Goal: Information Seeking & Learning: Understand process/instructions

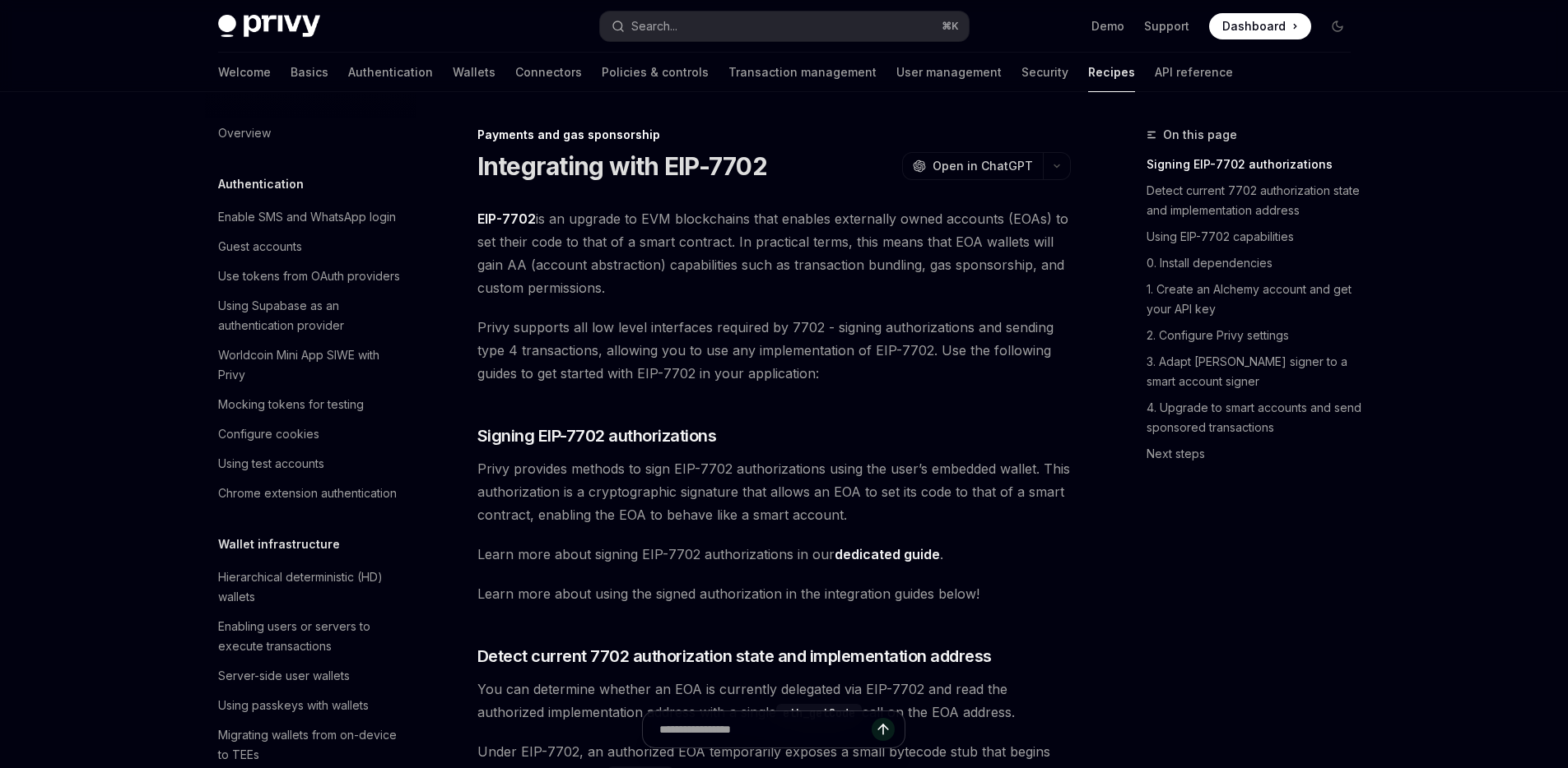
scroll to position [1420, 0]
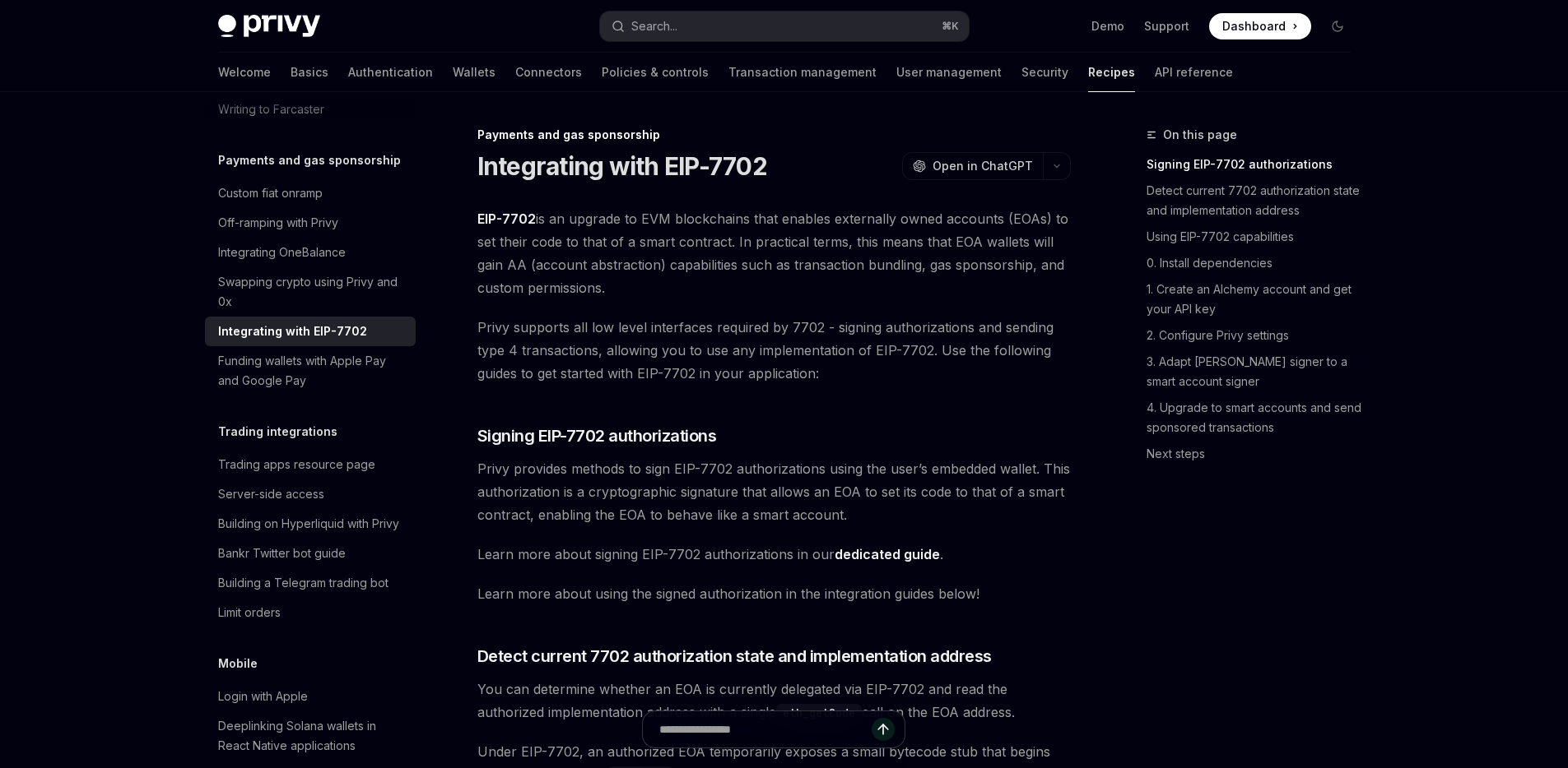
type textarea "*"
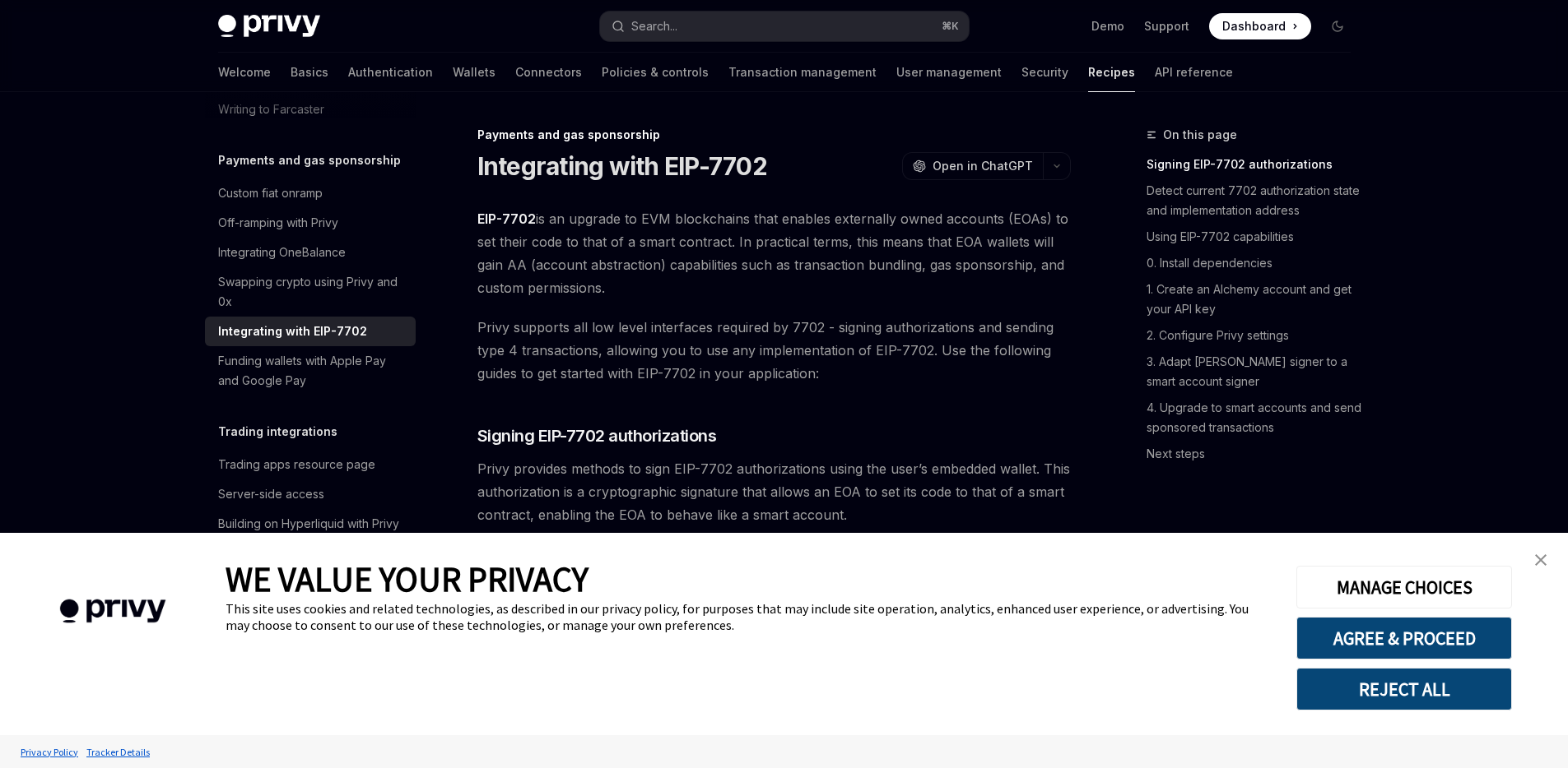
click at [1539, 561] on img "close banner" at bounding box center [1541, 560] width 12 height 12
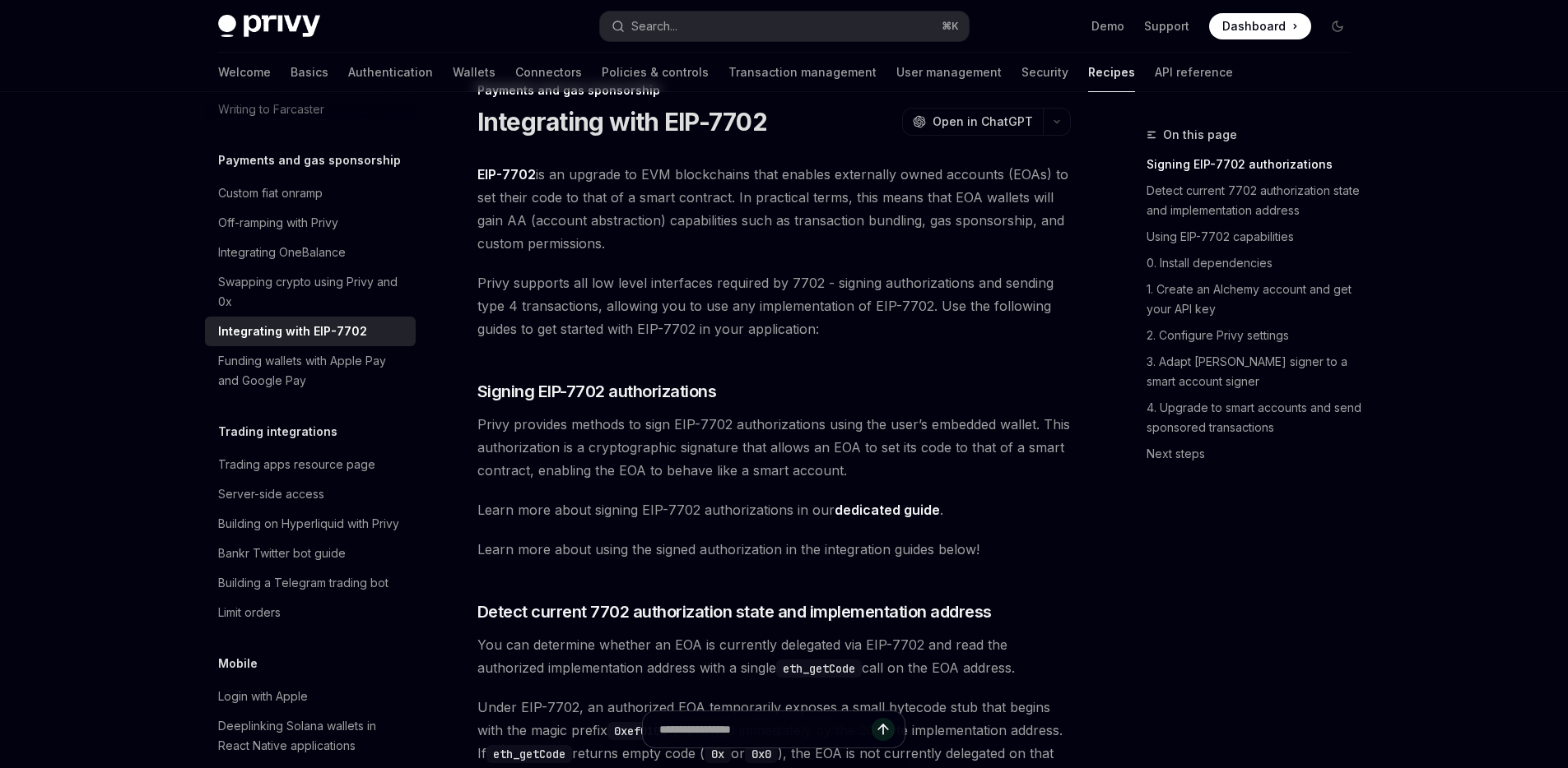
scroll to position [0, 0]
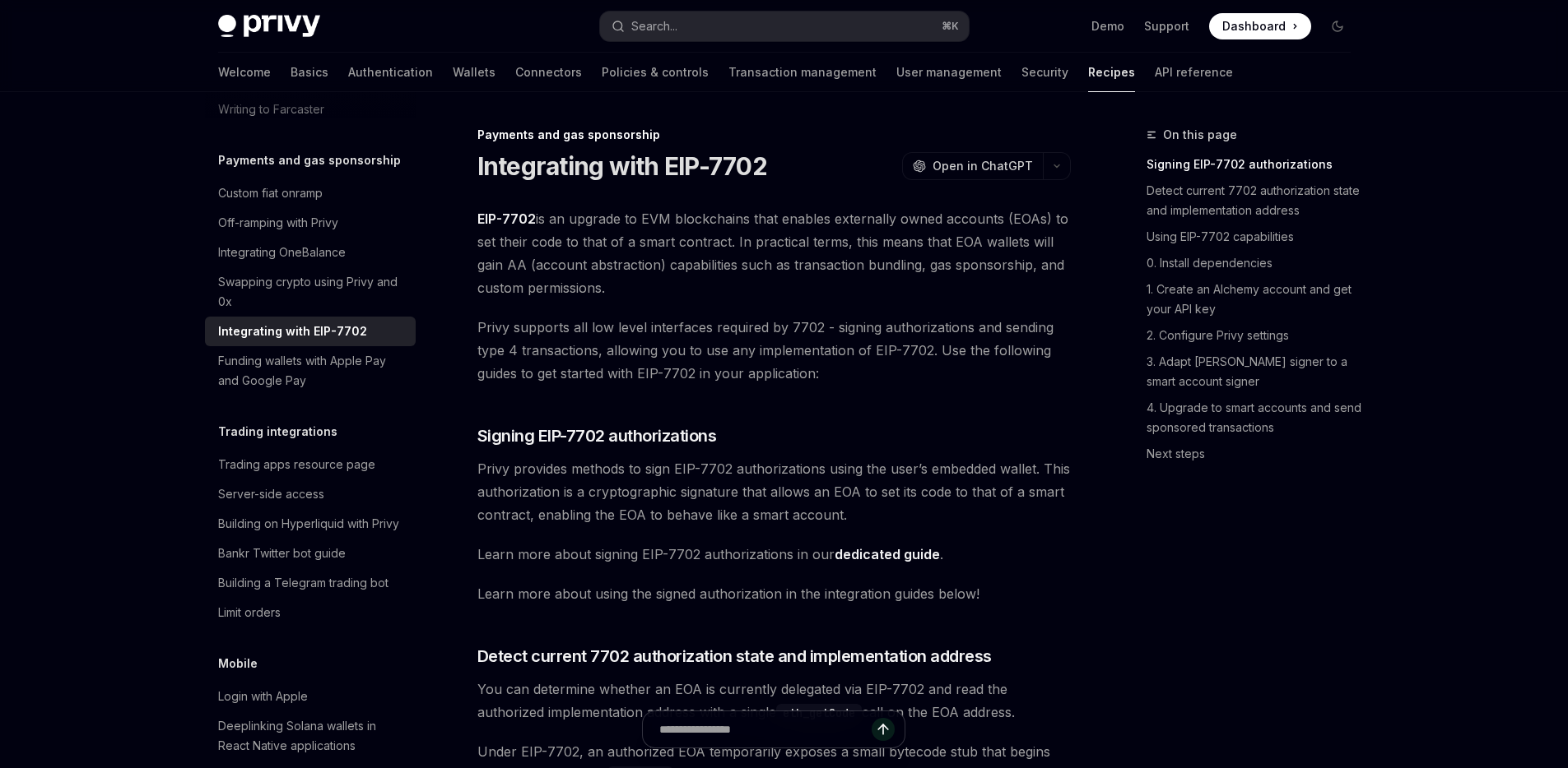
click at [1017, 226] on span "EIP-7702 is an upgrade to EVM blockchains that enables externally owned account…" at bounding box center [774, 253] width 593 height 92
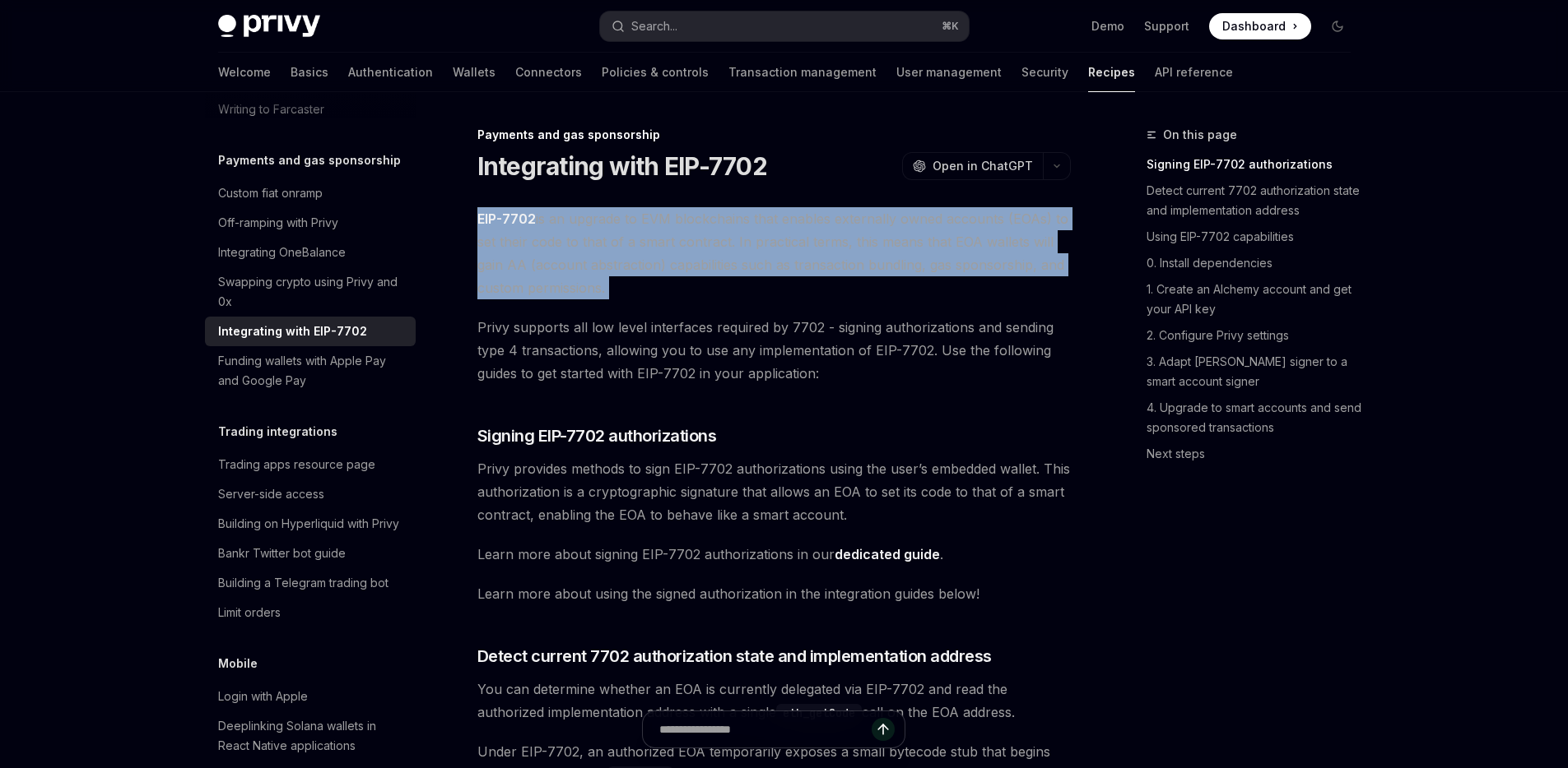
click at [1017, 226] on span "EIP-7702 is an upgrade to EVM blockchains that enables externally owned account…" at bounding box center [774, 253] width 593 height 92
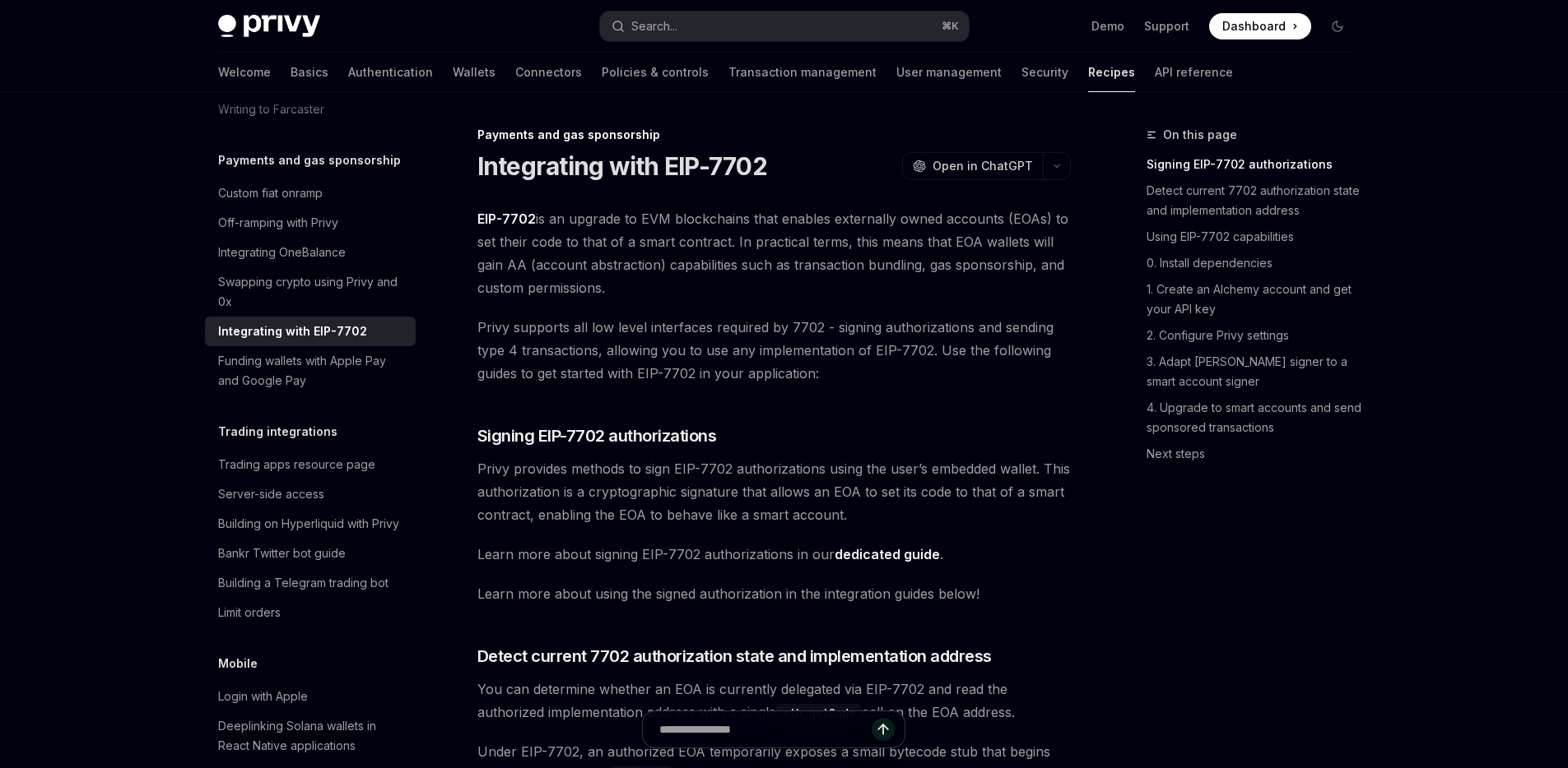
click at [825, 371] on span "Privy supports all low level interfaces required by 7702 - signing authorizatio…" at bounding box center [774, 351] width 593 height 69
click at [1035, 269] on span "EIP-7702 is an upgrade to EVM blockchains that enables externally owned account…" at bounding box center [774, 253] width 593 height 92
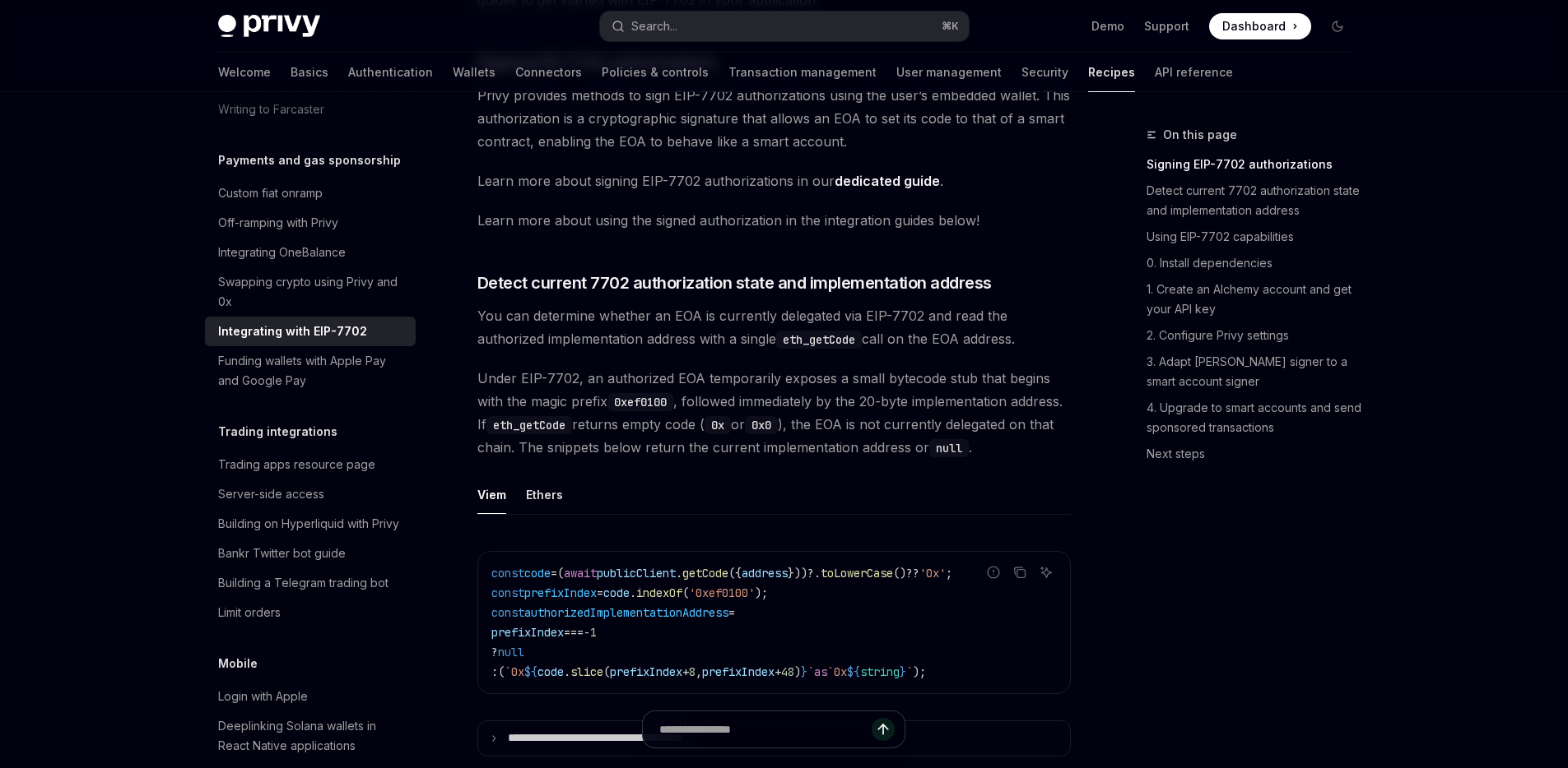
scroll to position [384, 0]
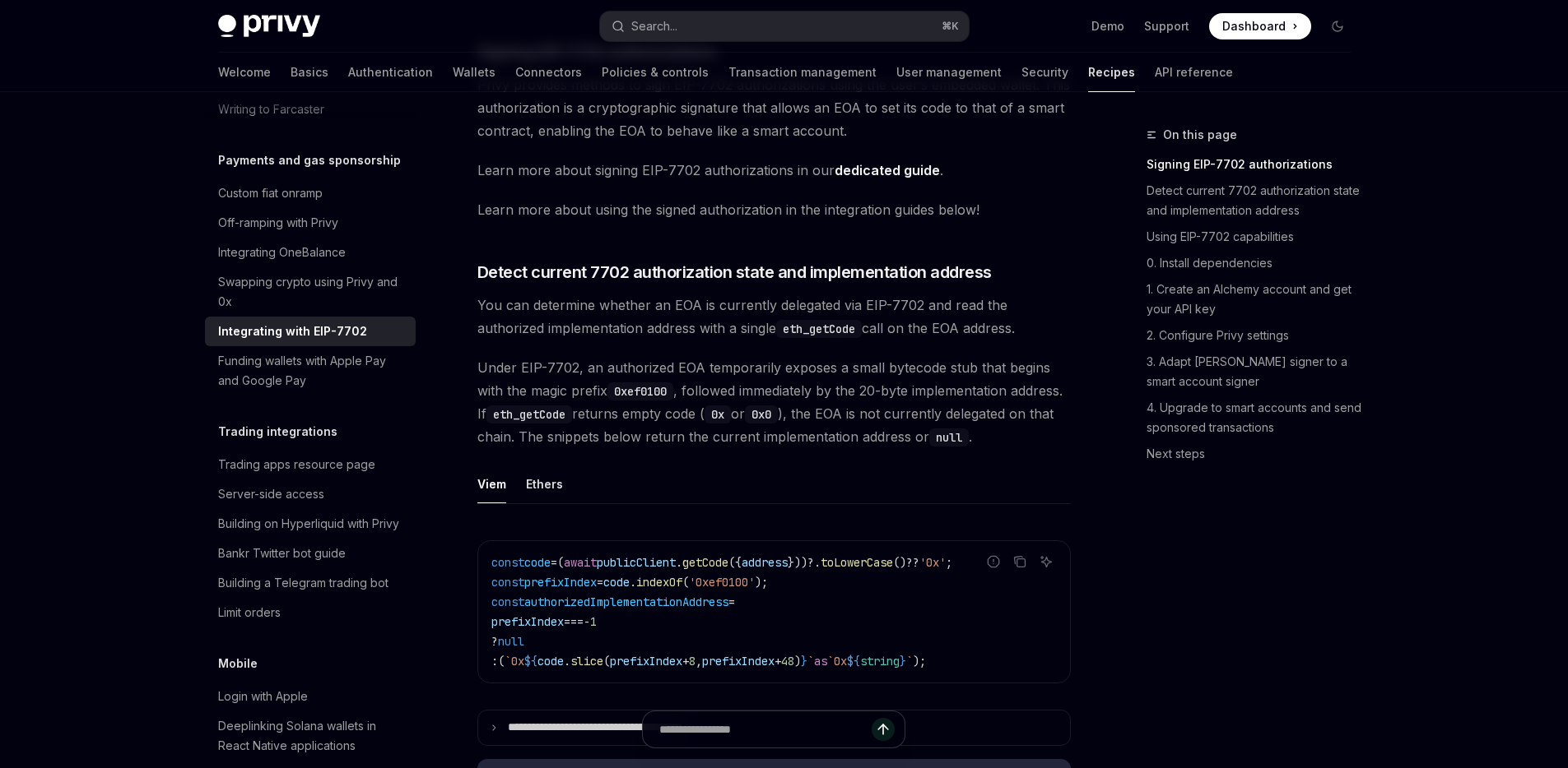
click at [571, 442] on span "Under EIP-7702, an authorized EOA temporarily exposes a small bytecode stub tha…" at bounding box center [774, 402] width 593 height 92
click at [760, 421] on span "Under EIP-7702, an authorized EOA temporarily exposes a small bytecode stub tha…" at bounding box center [774, 402] width 593 height 92
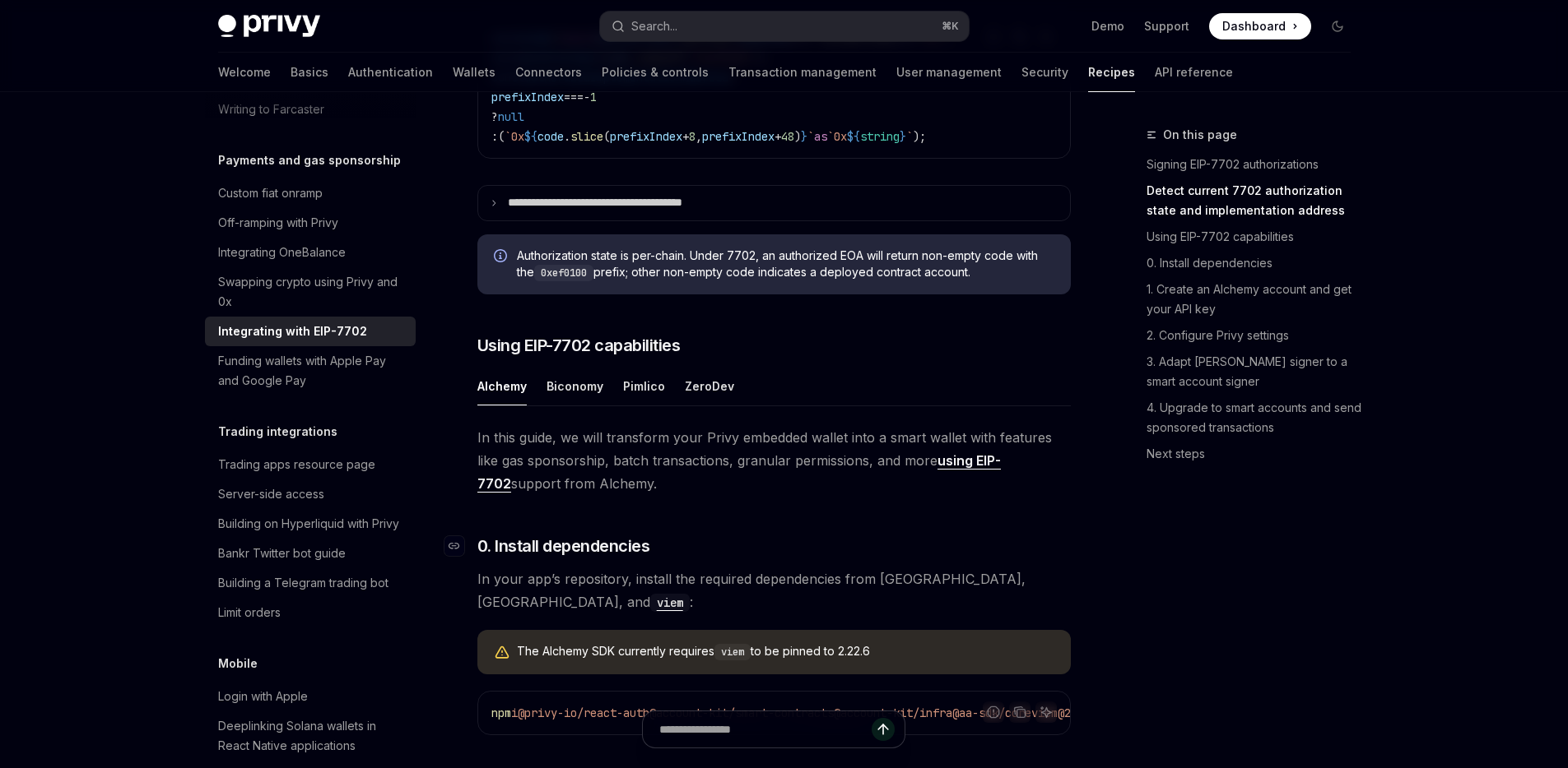
scroll to position [973, 0]
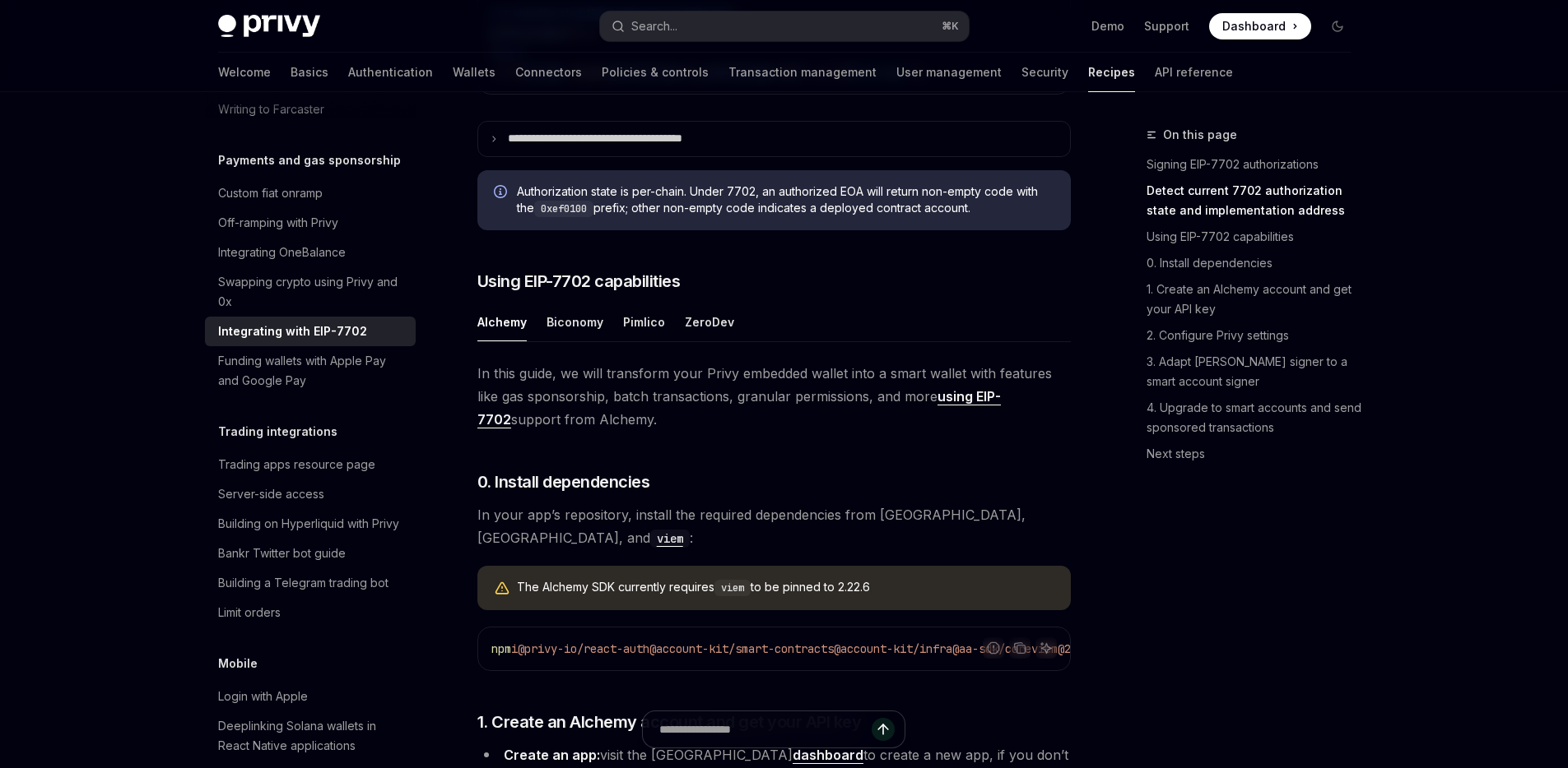
drag, startPoint x: 760, startPoint y: 451, endPoint x: 464, endPoint y: 400, distance: 300.4
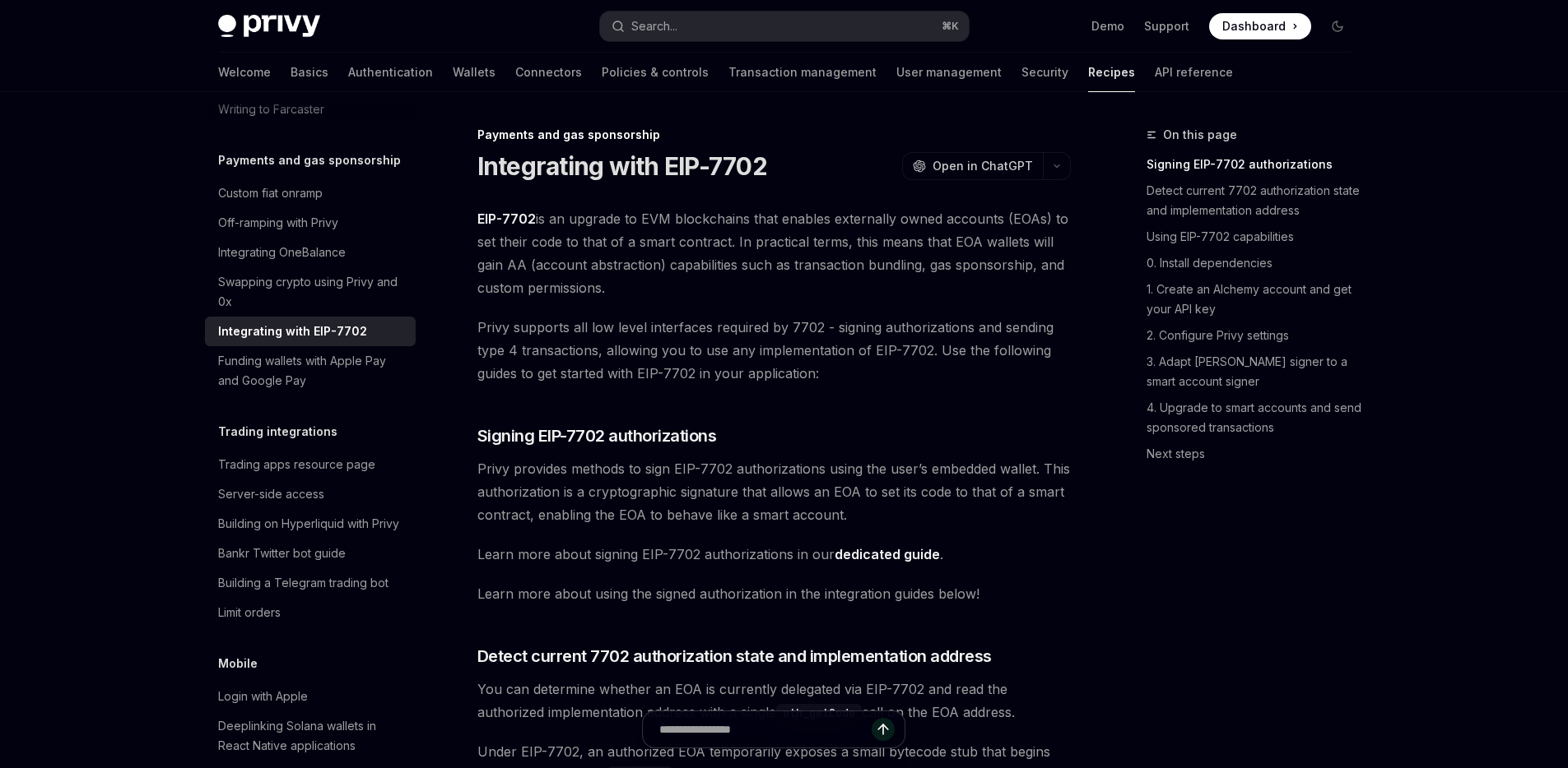
scroll to position [10, 0]
